Goal: Information Seeking & Learning: Learn about a topic

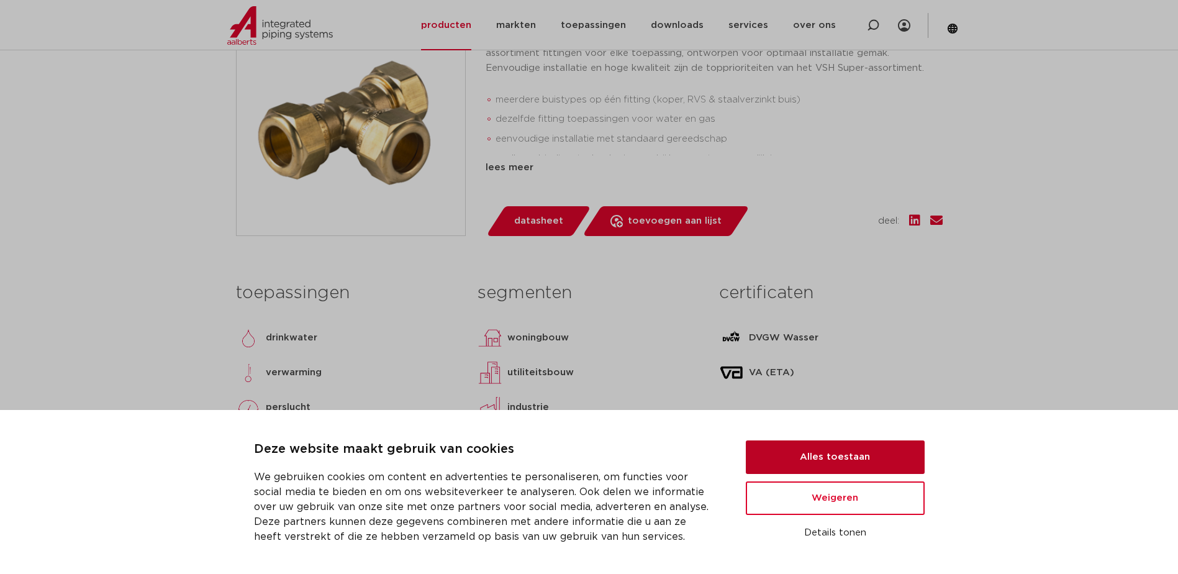
click at [850, 454] on button "Alles toestaan" at bounding box center [835, 457] width 179 height 34
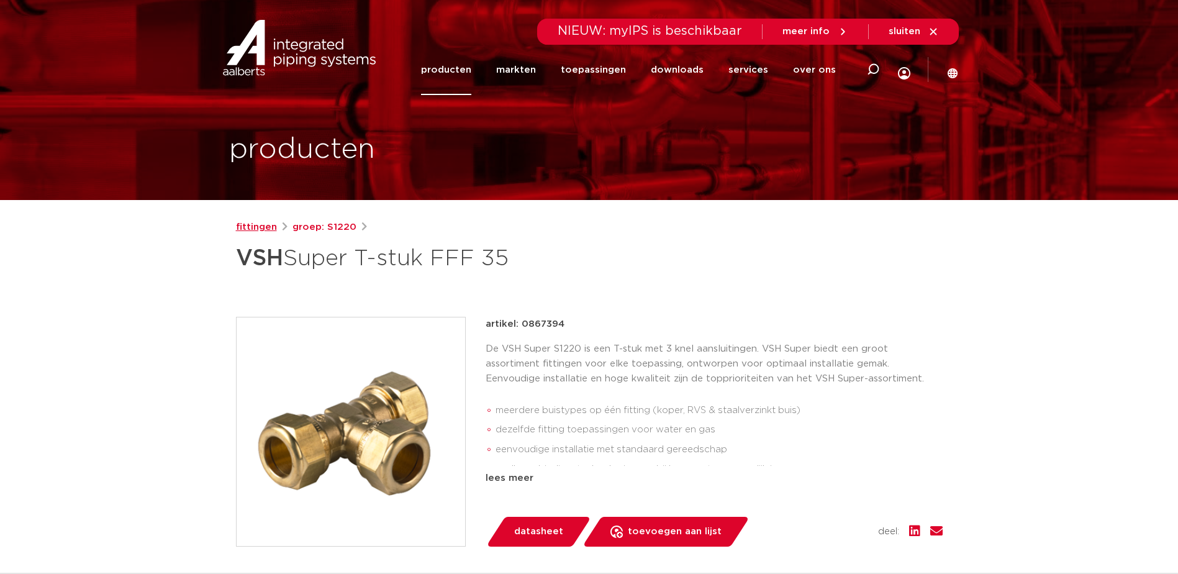
click at [259, 230] on link "fittingen" at bounding box center [256, 227] width 41 height 15
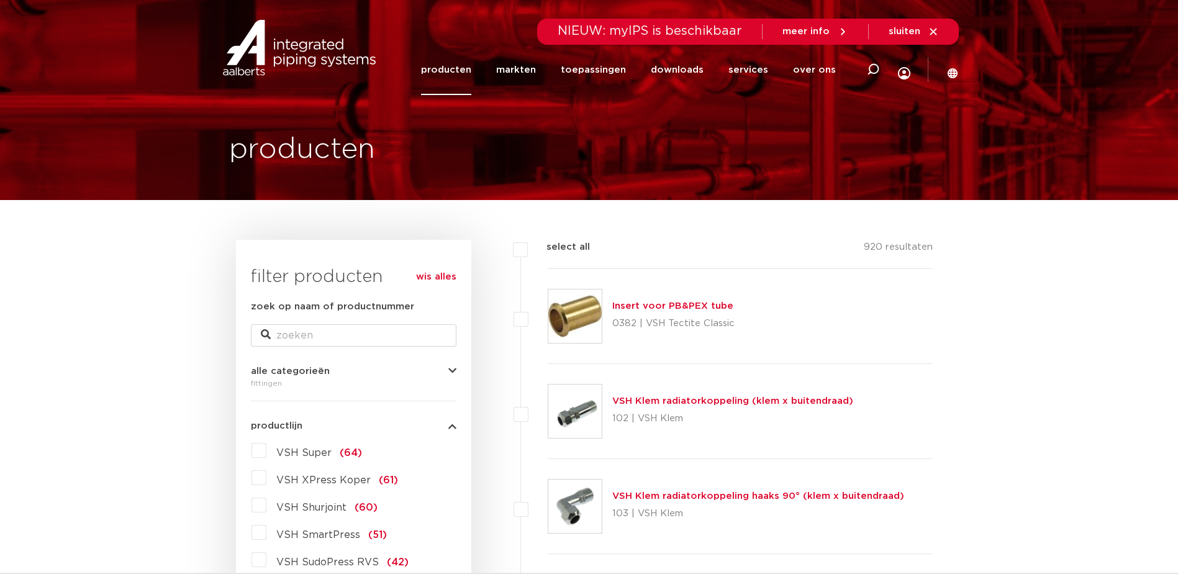
scroll to position [124, 0]
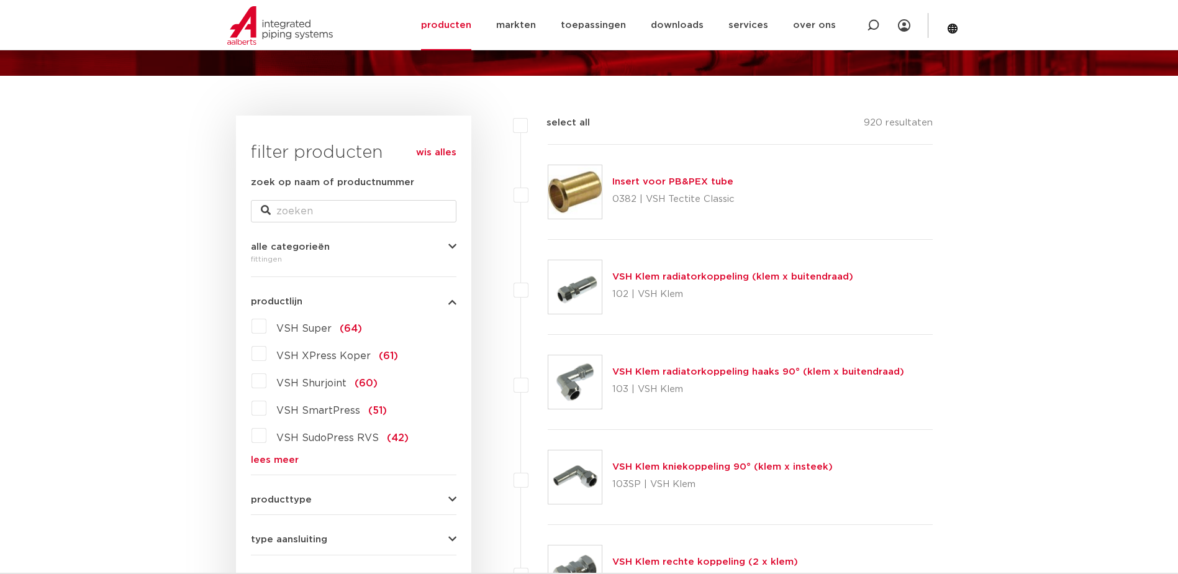
click at [266, 324] on label "VSH Super (64)" at bounding box center [314, 326] width 96 height 20
click at [0, 0] on input "VSH Super (64)" at bounding box center [0, 0] width 0 height 0
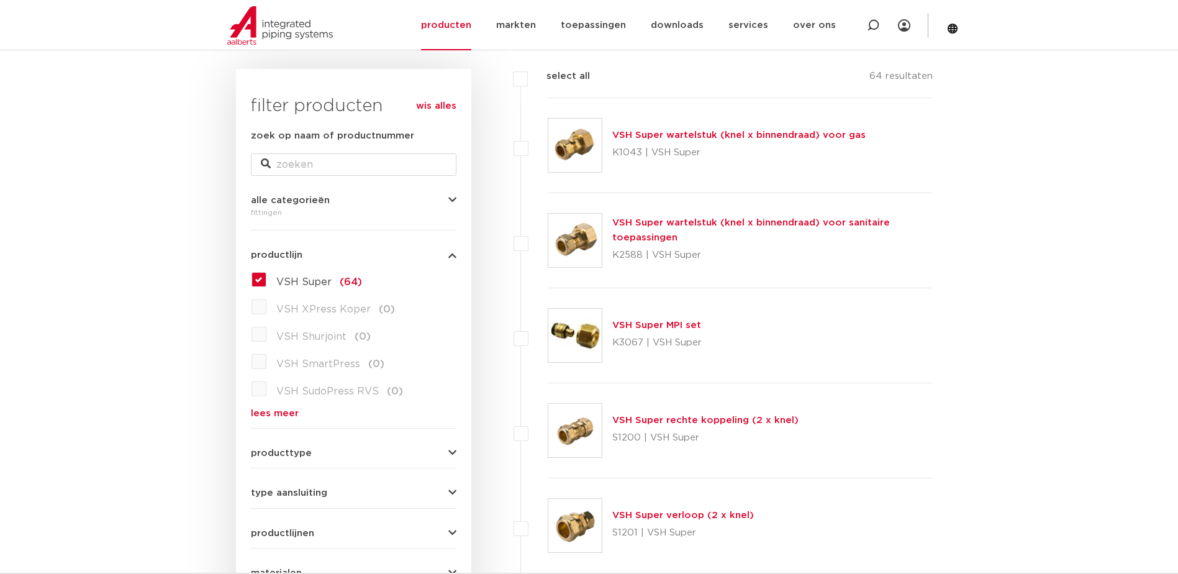
scroll to position [310, 0]
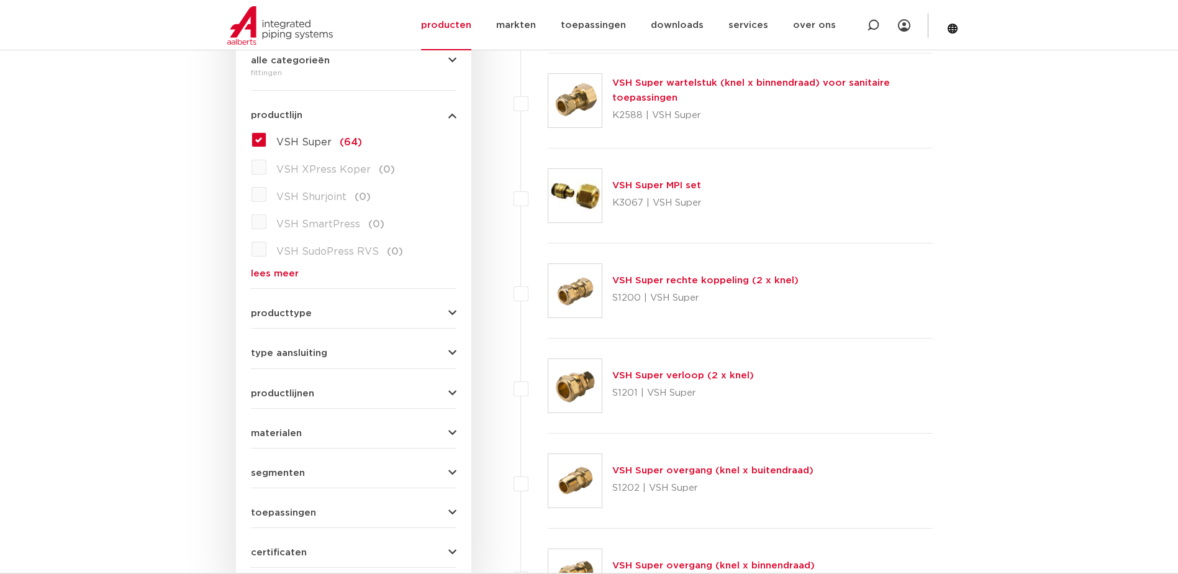
click at [309, 355] on span "type aansluiting" at bounding box center [289, 352] width 76 height 9
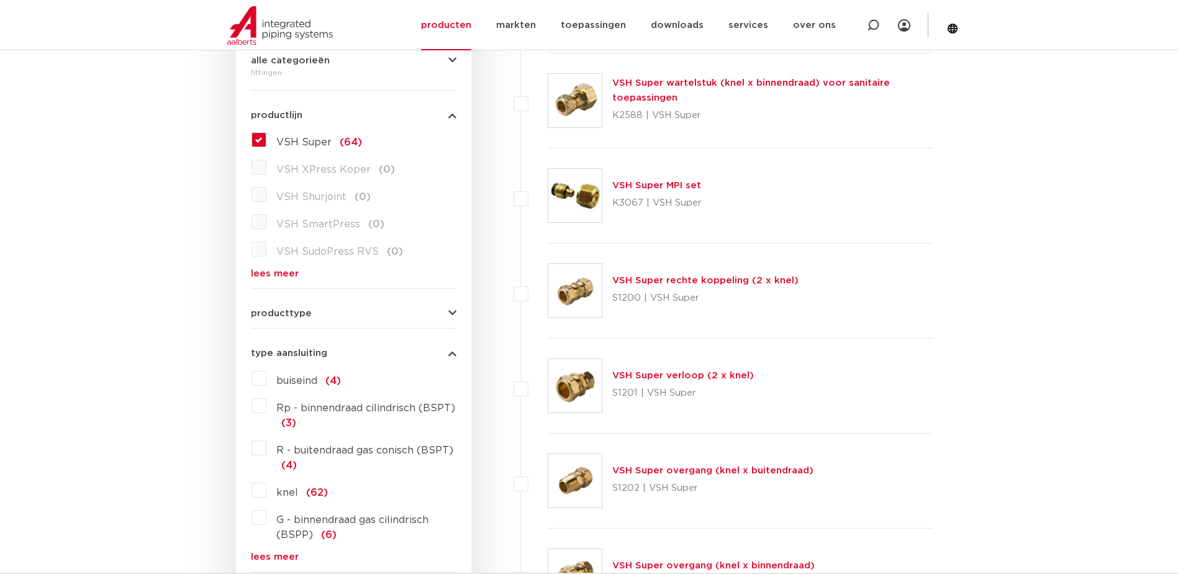
click at [305, 321] on form "zoek op naam of productnummer alle categorieën fittingen fittingen afsluiters b…" at bounding box center [353, 380] width 205 height 782
click at [307, 314] on span "producttype" at bounding box center [281, 313] width 61 height 9
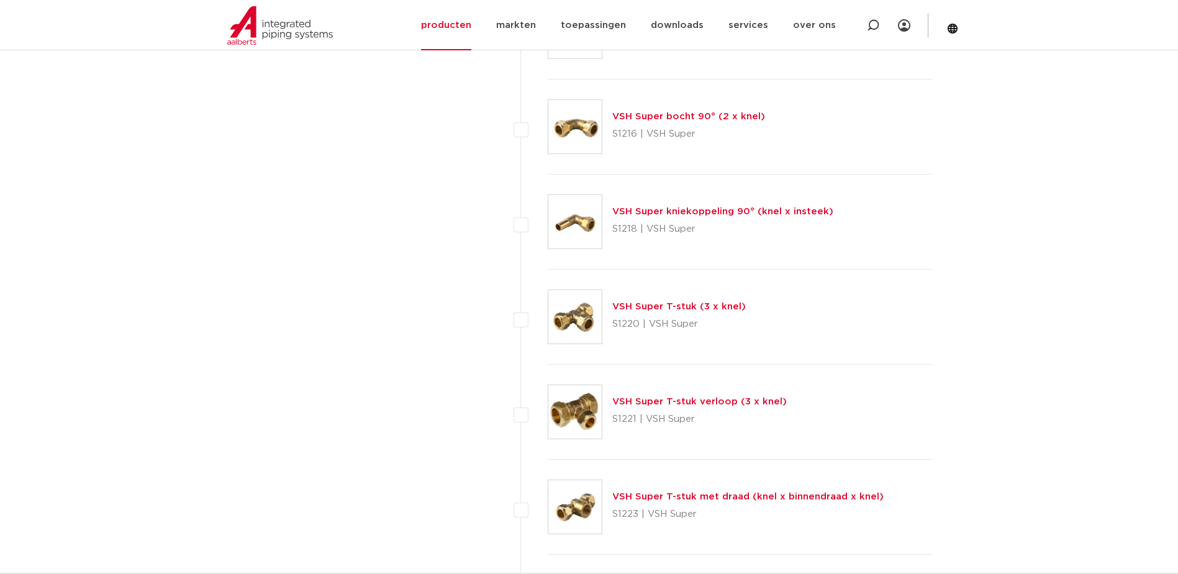
scroll to position [1552, 0]
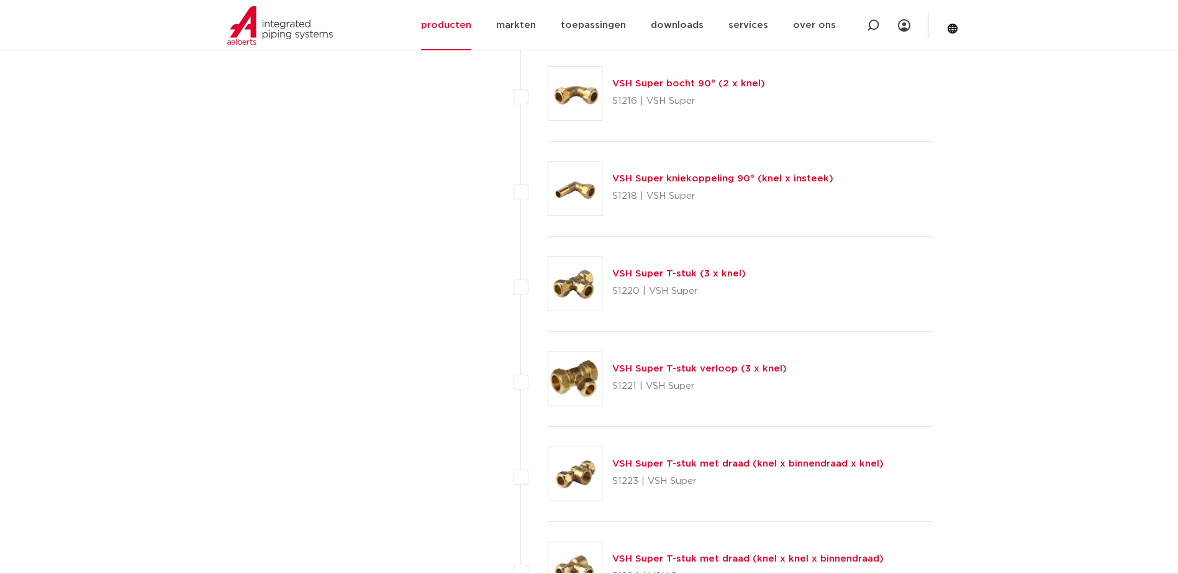
click at [721, 372] on link "VSH Super T-stuk verloop (3 x knel)" at bounding box center [699, 368] width 174 height 9
